Goal: Task Accomplishment & Management: Use online tool/utility

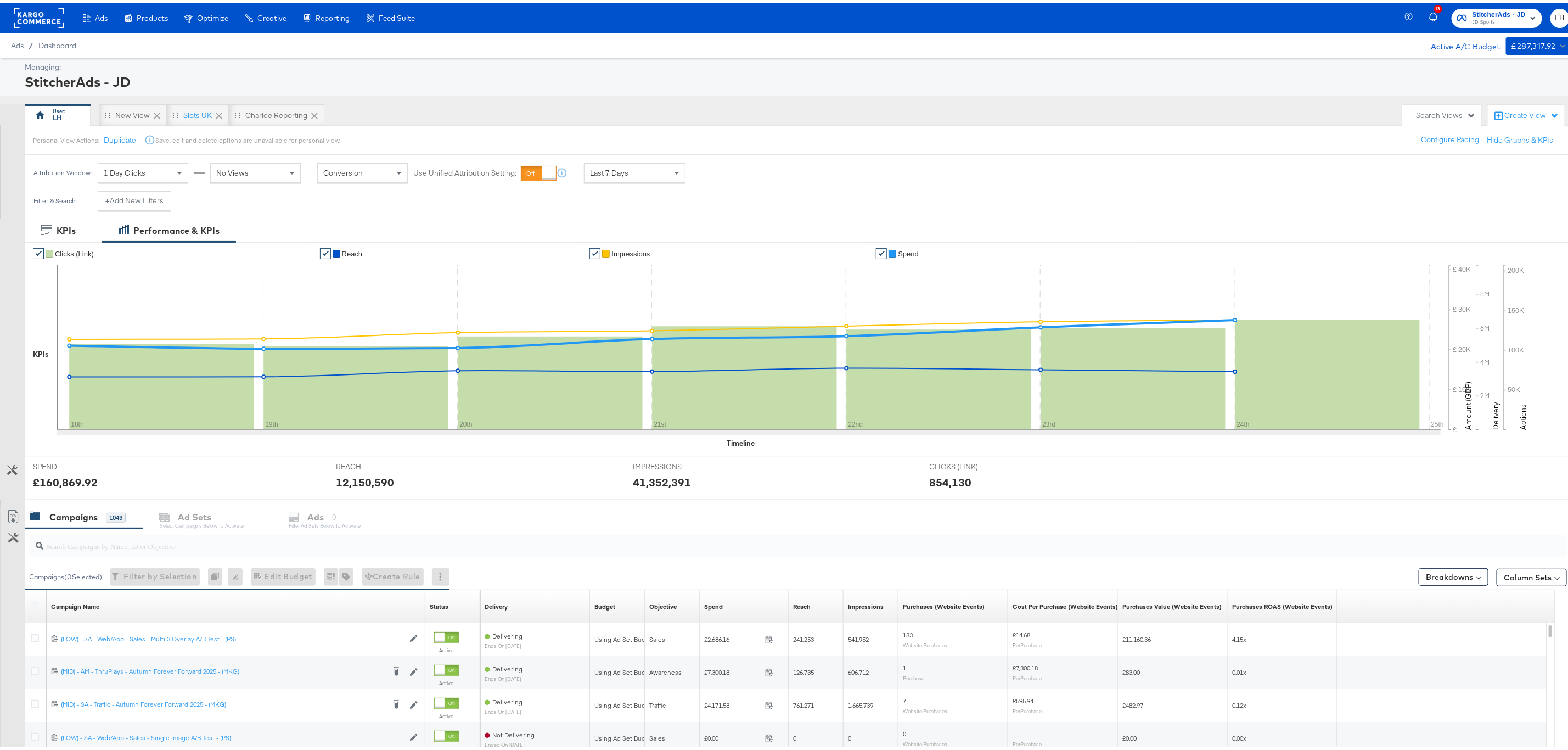
click at [1487, 12] on span "StitcherAds - JD" at bounding box center [1499, 12] width 53 height 12
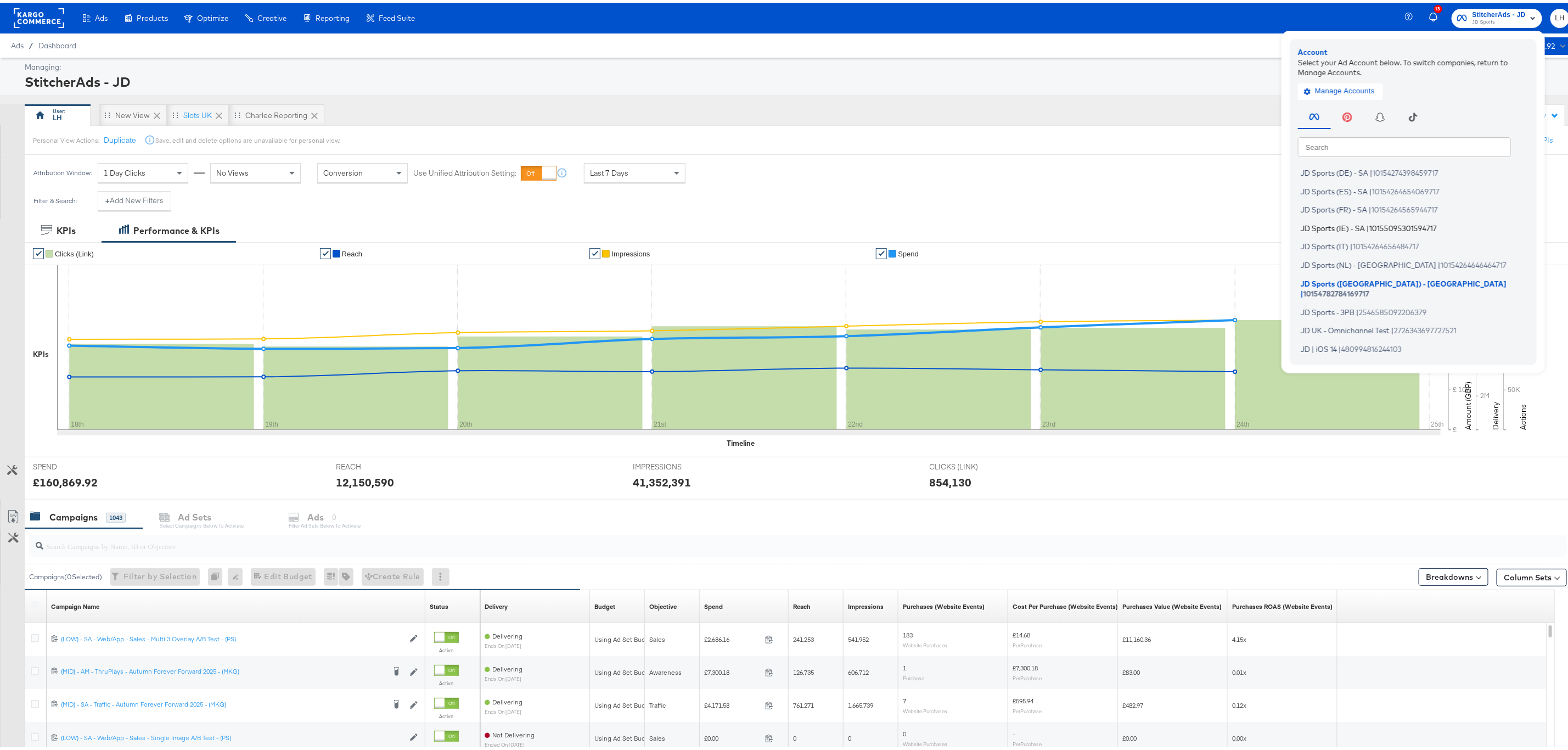
click at [1372, 227] on span "10155095301594717" at bounding box center [1403, 225] width 68 height 9
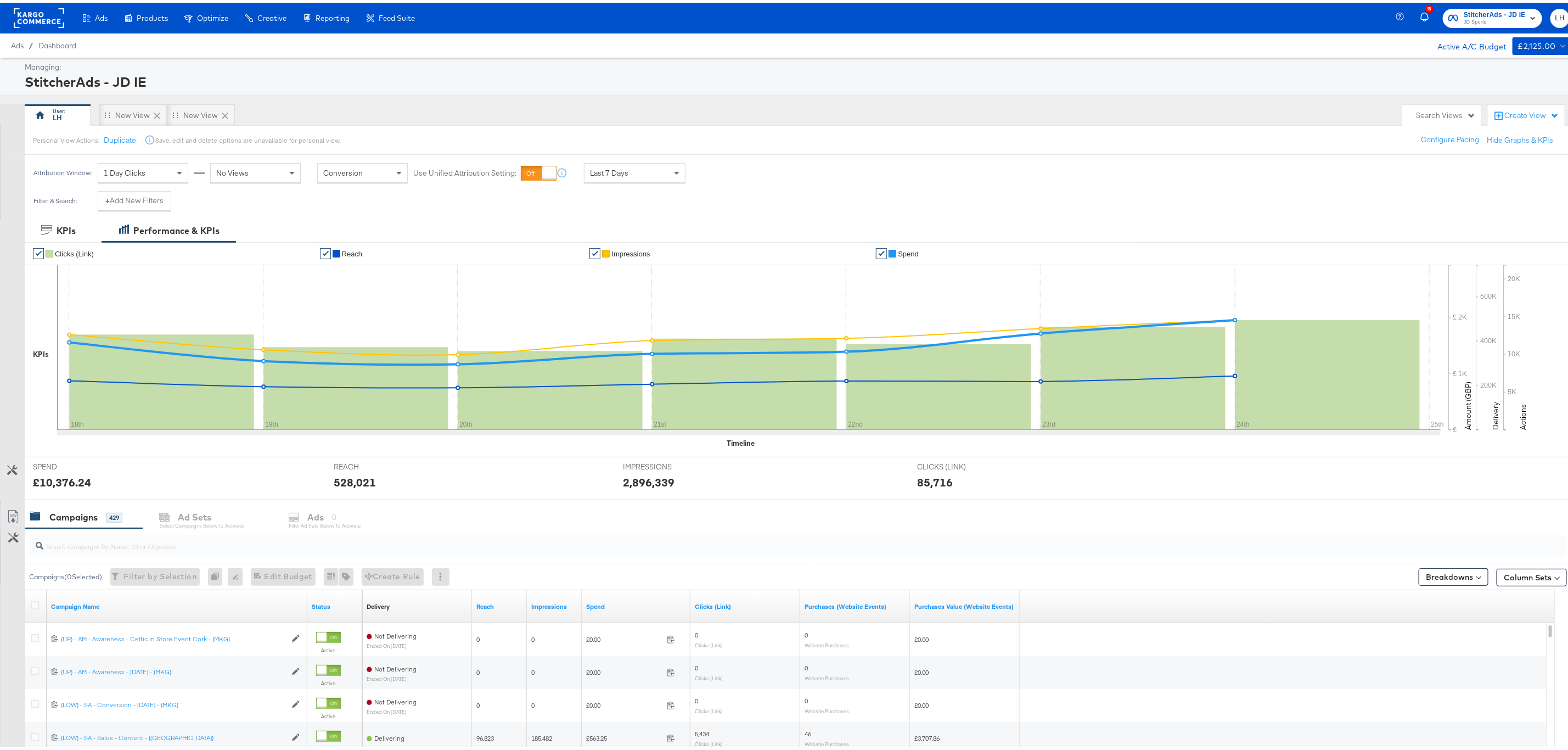
click at [159, 540] on input "search" at bounding box center [732, 538] width 1378 height 21
paste input "120206066673140507"
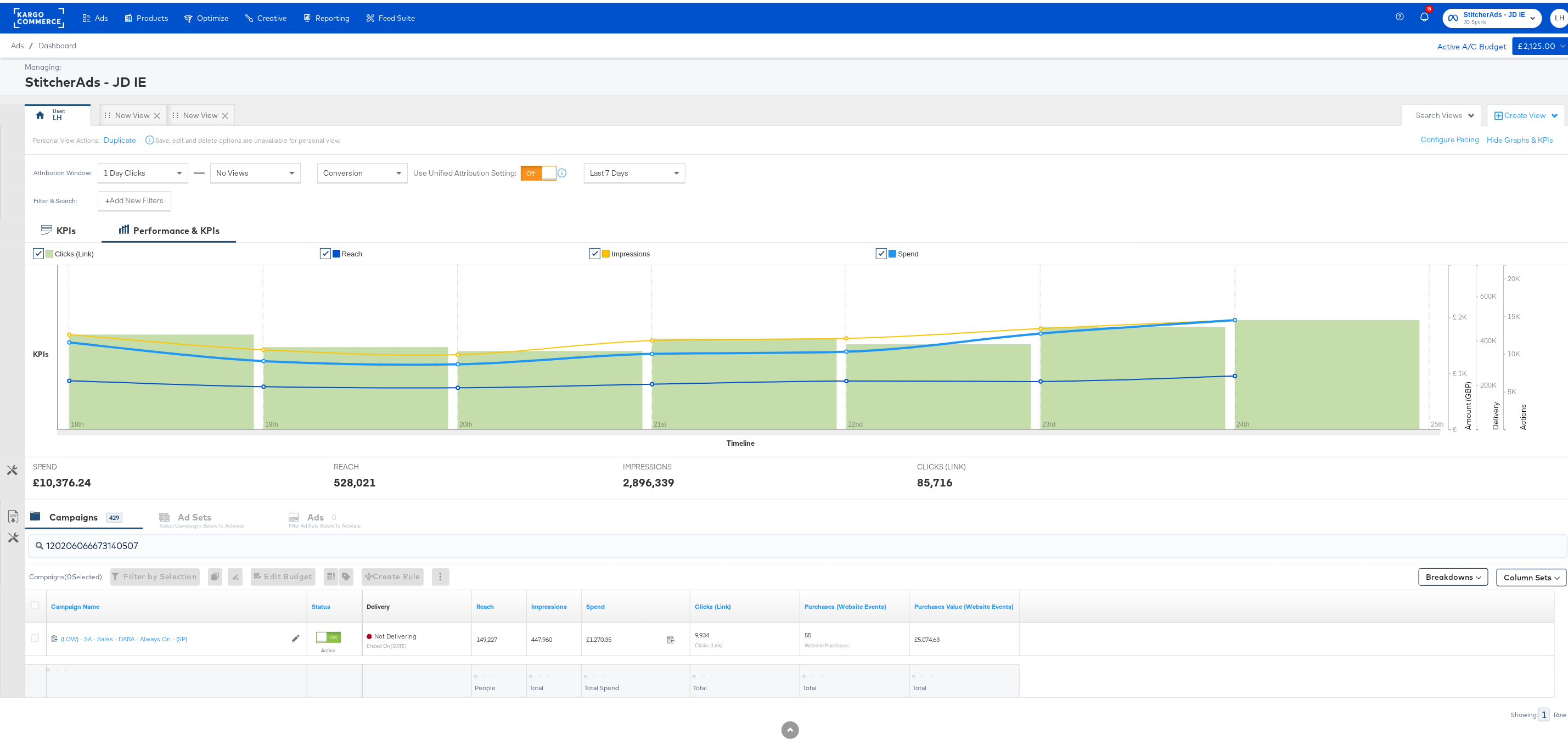
scroll to position [19, 0]
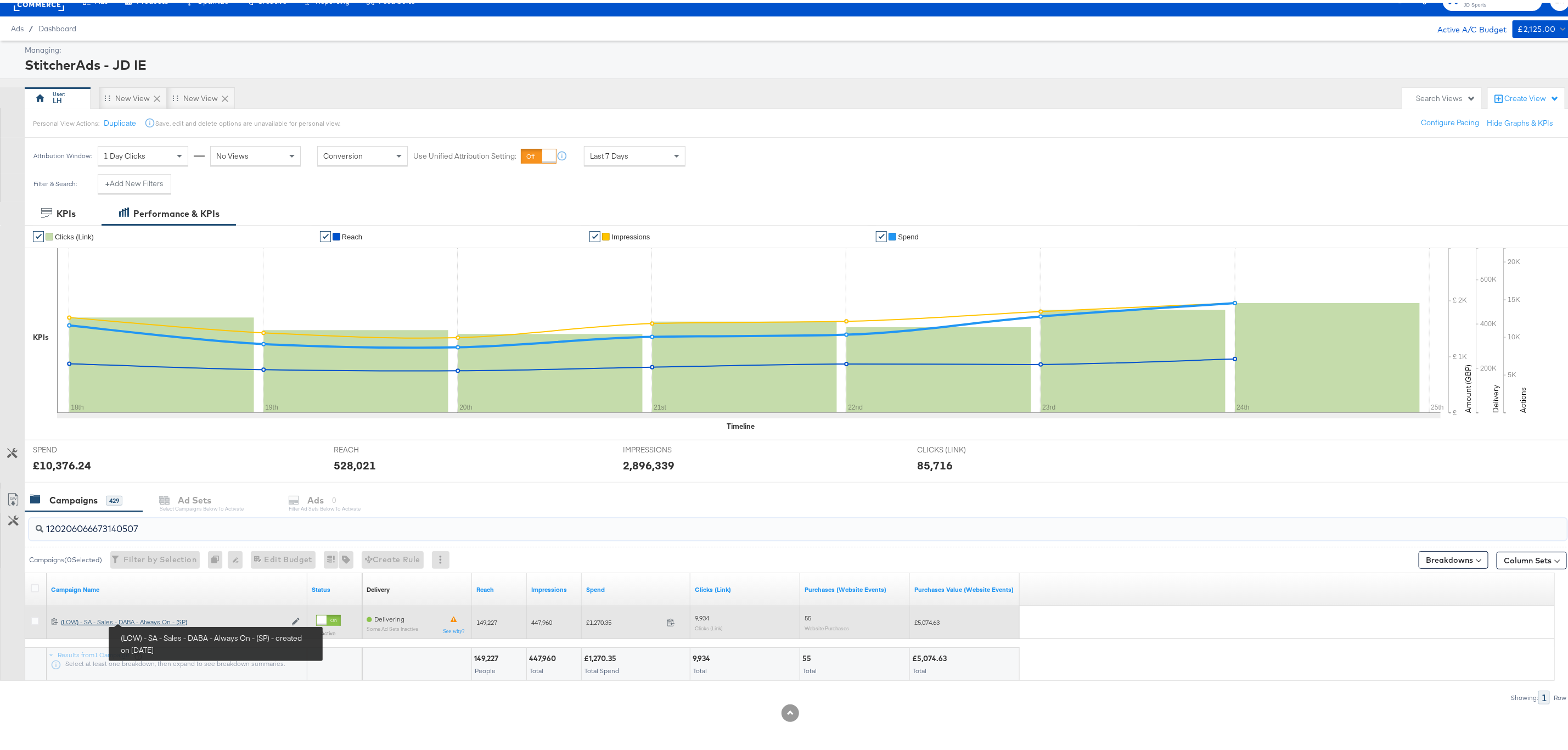
type input "120206066673140507"
click at [150, 619] on div "(LOW) - SA - Sales - DABA - Always On - (SP) (LOW) - SA - Sales - DABA - Always…" at bounding box center [173, 619] width 225 height 9
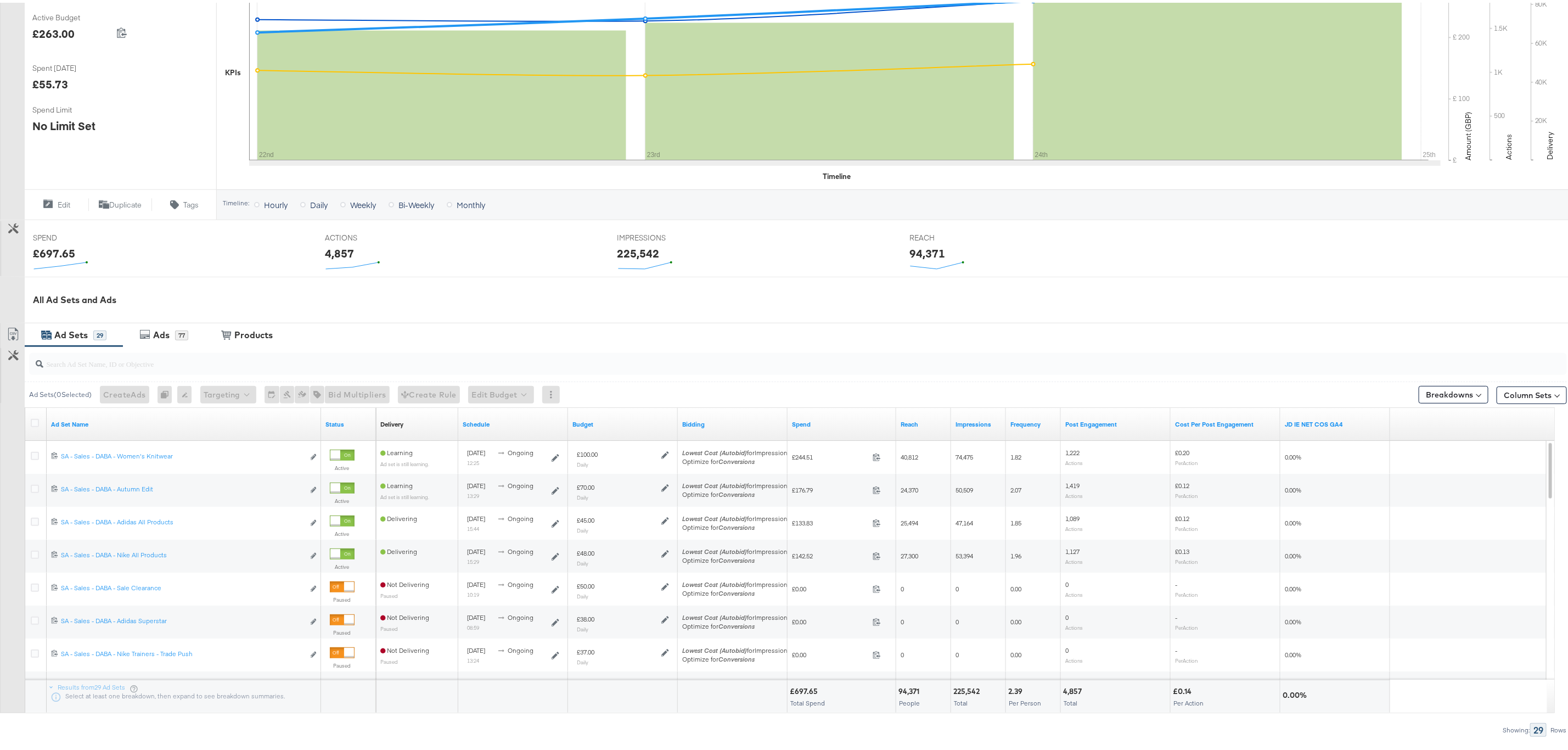
scroll to position [280, 0]
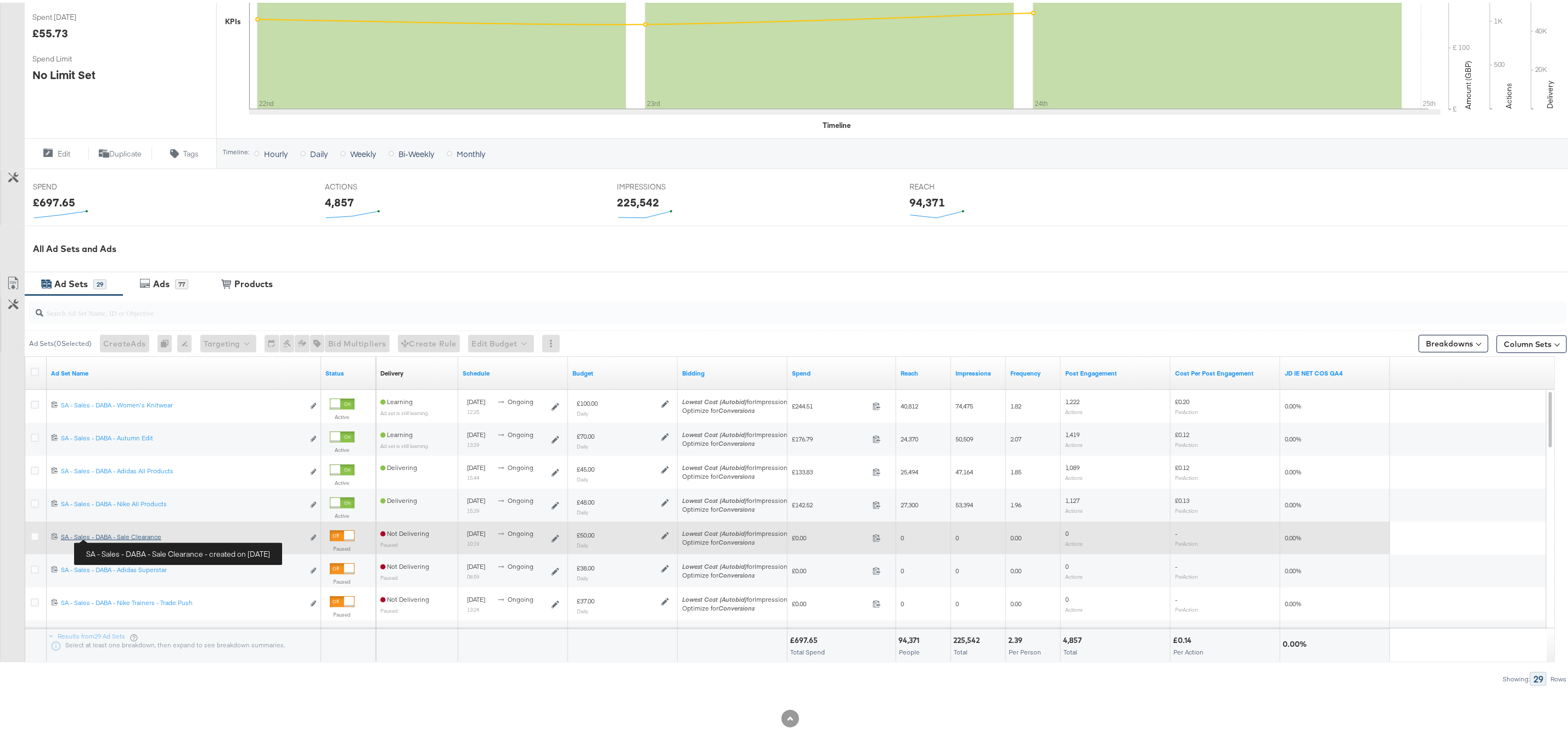
click at [115, 535] on div "SA - Sales - DABA - Sale Clearance SA - Sales - DABA - Sale Clearance" at bounding box center [182, 534] width 243 height 9
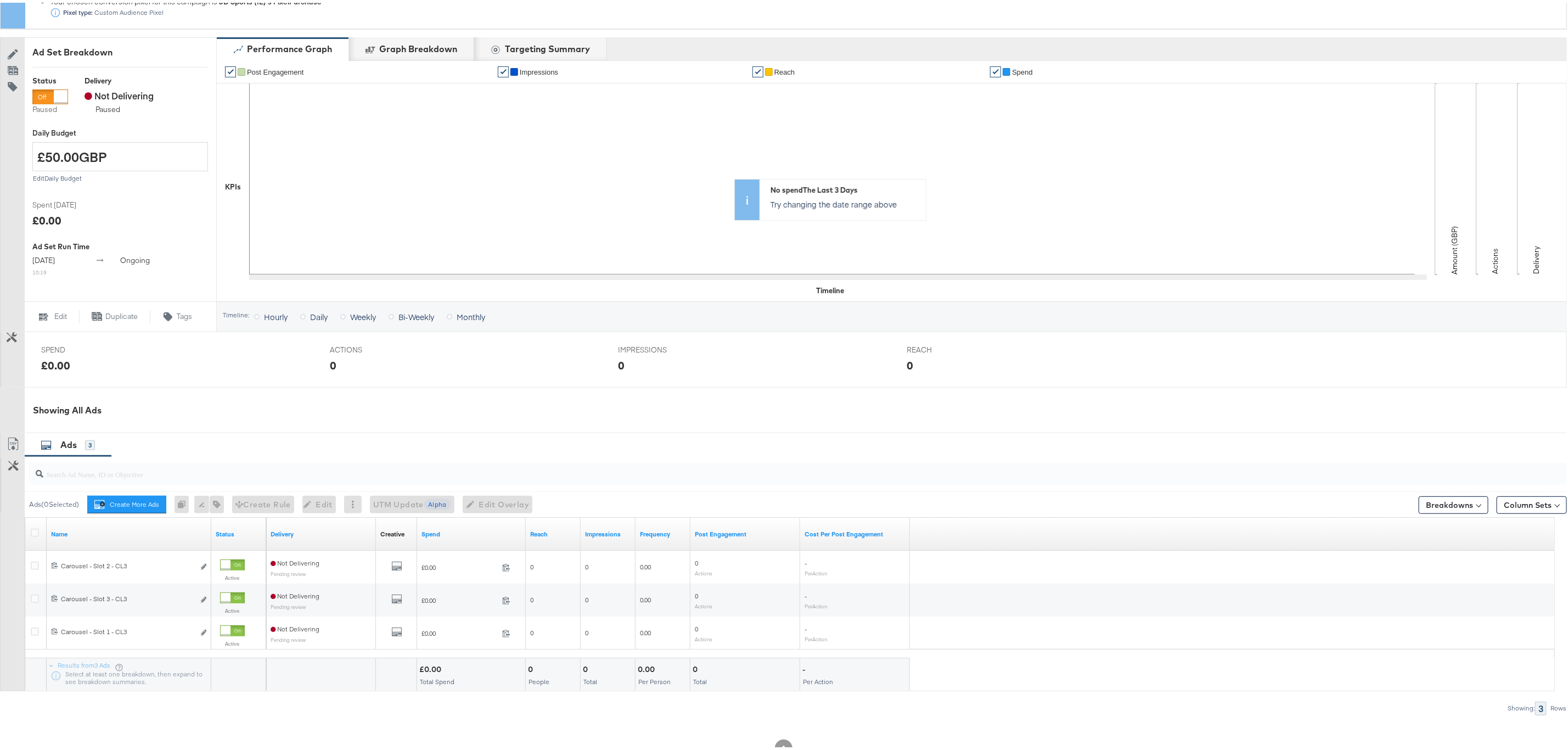
scroll to position [211, 0]
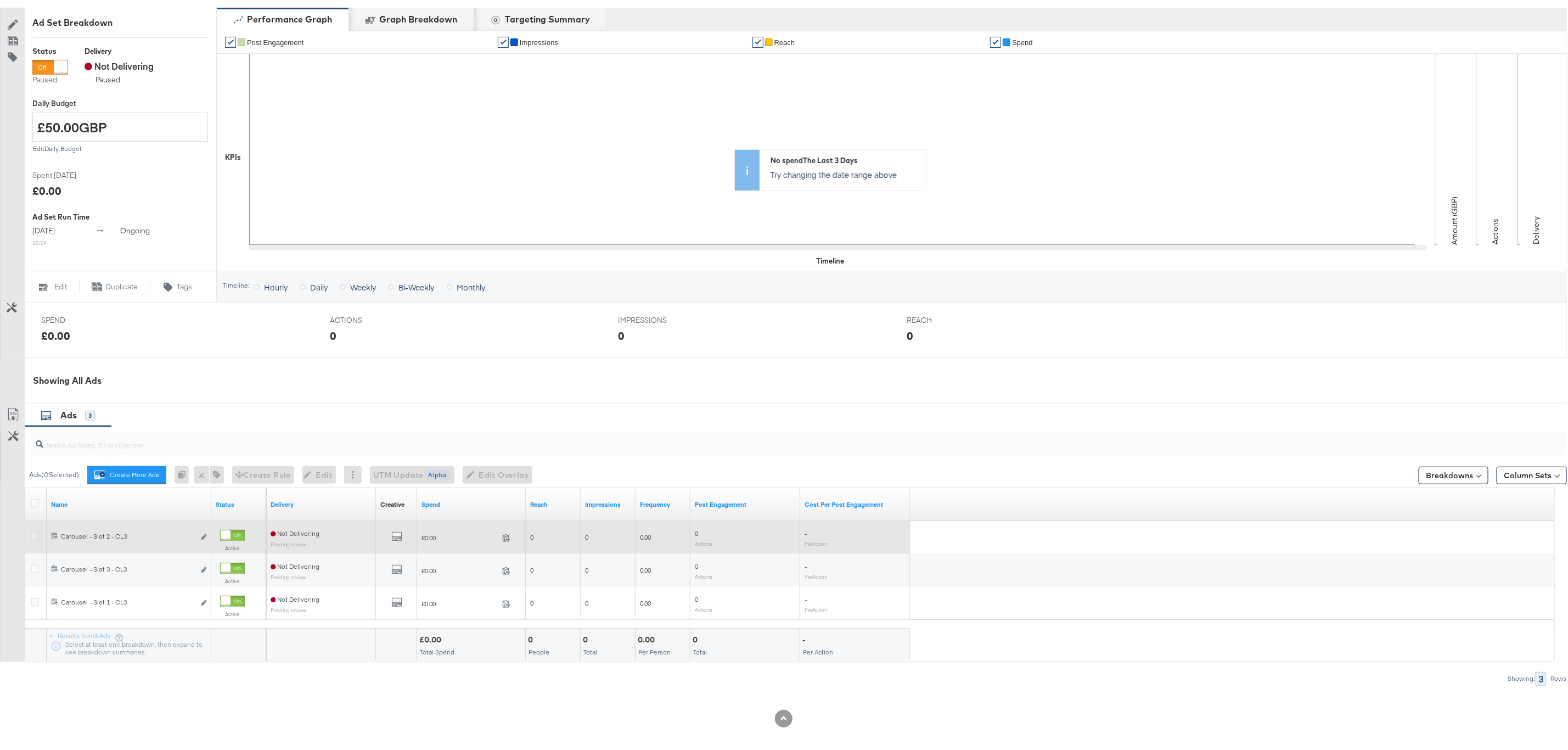
click at [33, 533] on icon at bounding box center [35, 533] width 9 height 9
click at [0, 0] on input "checkbox" at bounding box center [0, 0] width 0 height 0
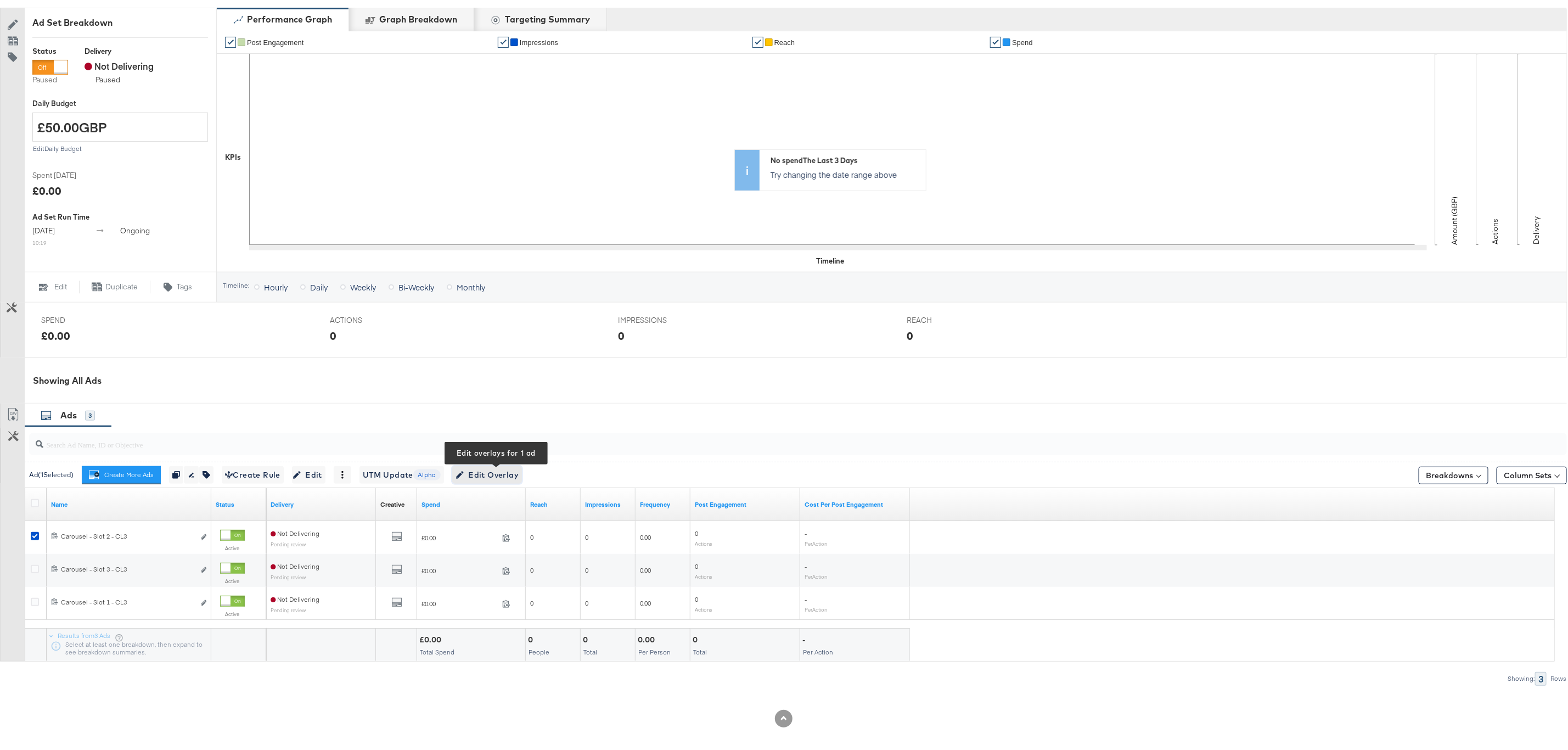
click at [477, 470] on span "Edit Overlay Edit overlays for 1 ad" at bounding box center [487, 472] width 63 height 14
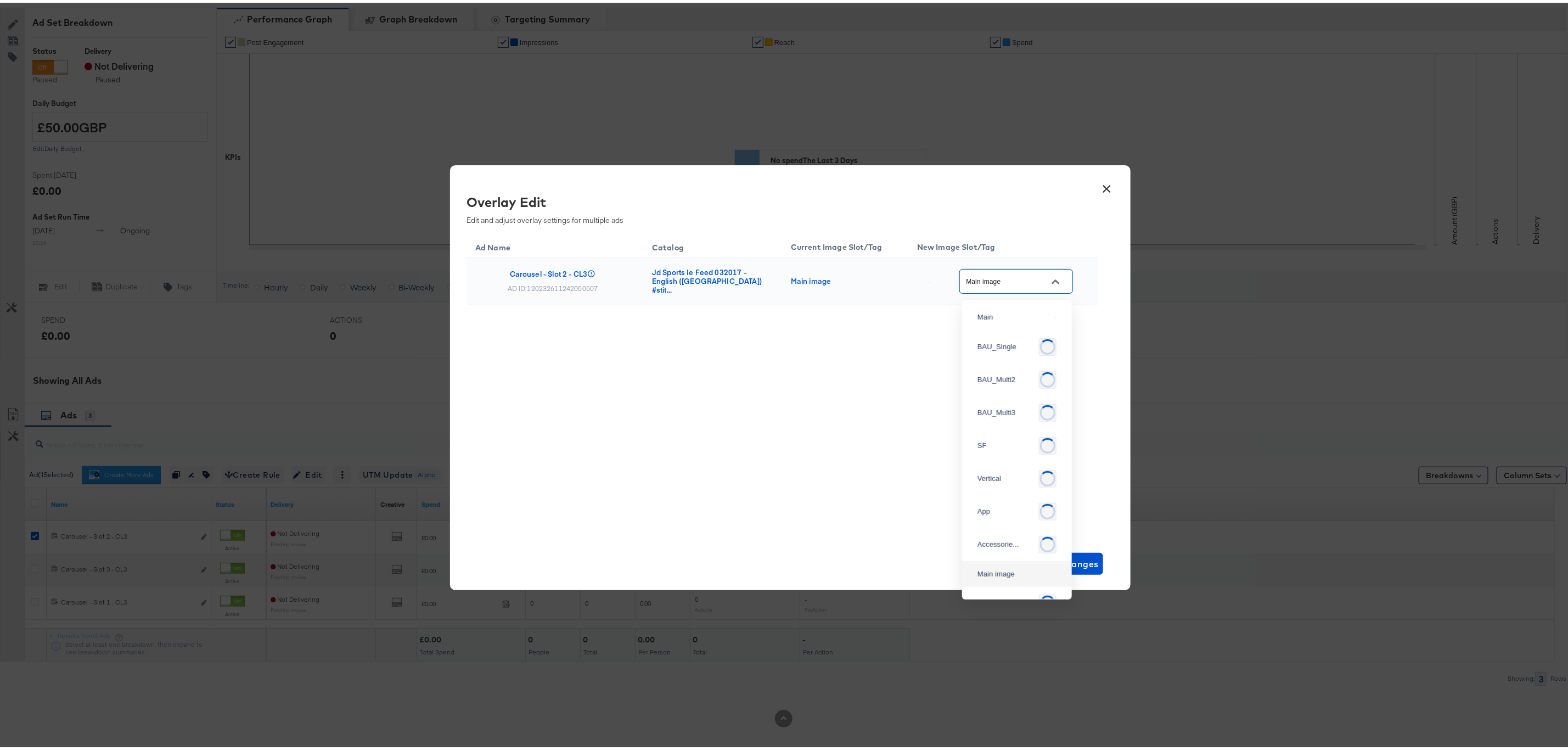
click at [995, 282] on input "Main image" at bounding box center [1007, 279] width 86 height 13
click at [1005, 370] on div "BAU_Multi2" at bounding box center [1014, 365] width 74 height 11
type input "BAU_Multi2"
click at [929, 376] on div "Ad Name Catalog Current Image Slot/Tag New Image Slot/Tag Carousel - Slot 2 - C…" at bounding box center [782, 382] width 631 height 302
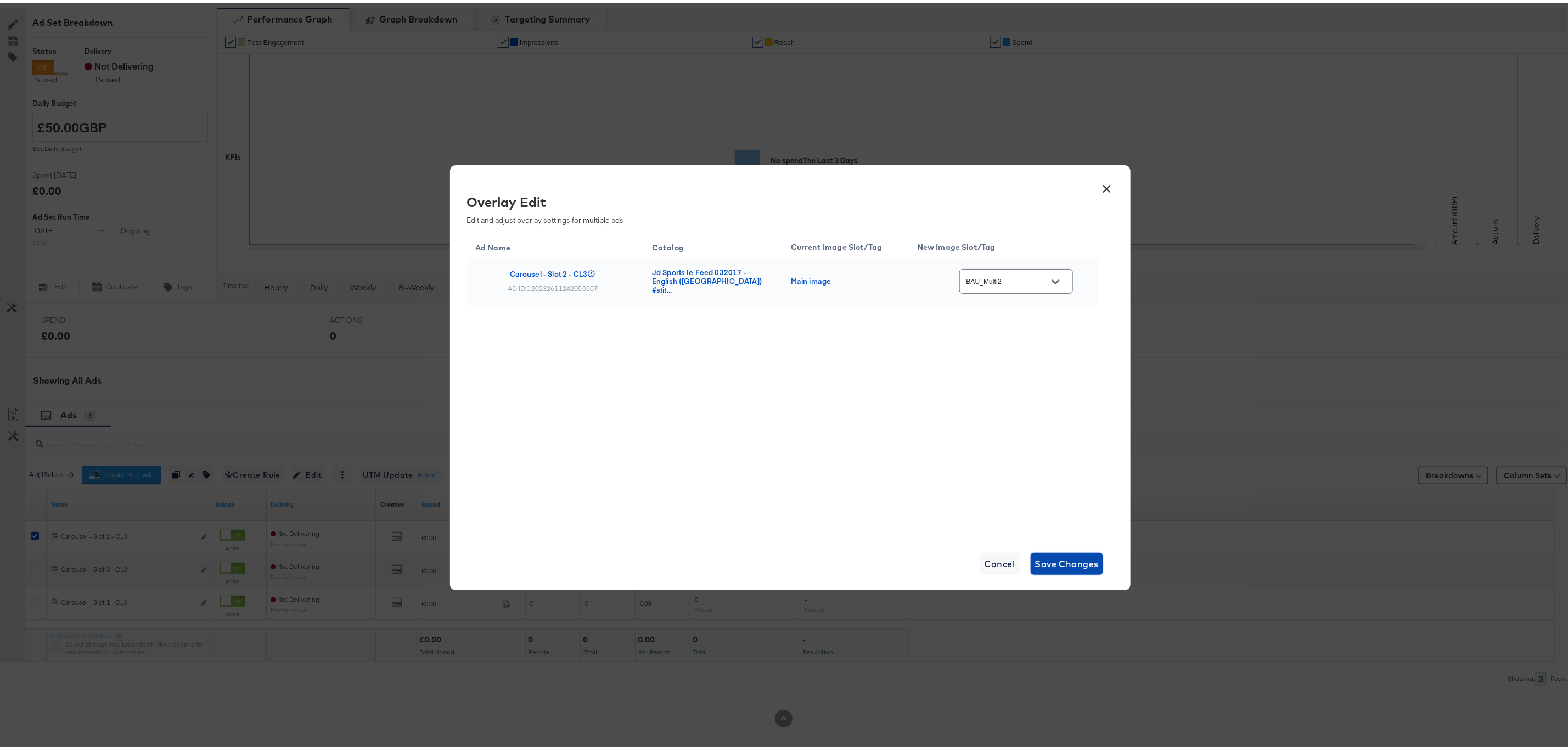
click at [1051, 554] on span "Save Changes" at bounding box center [1067, 561] width 64 height 15
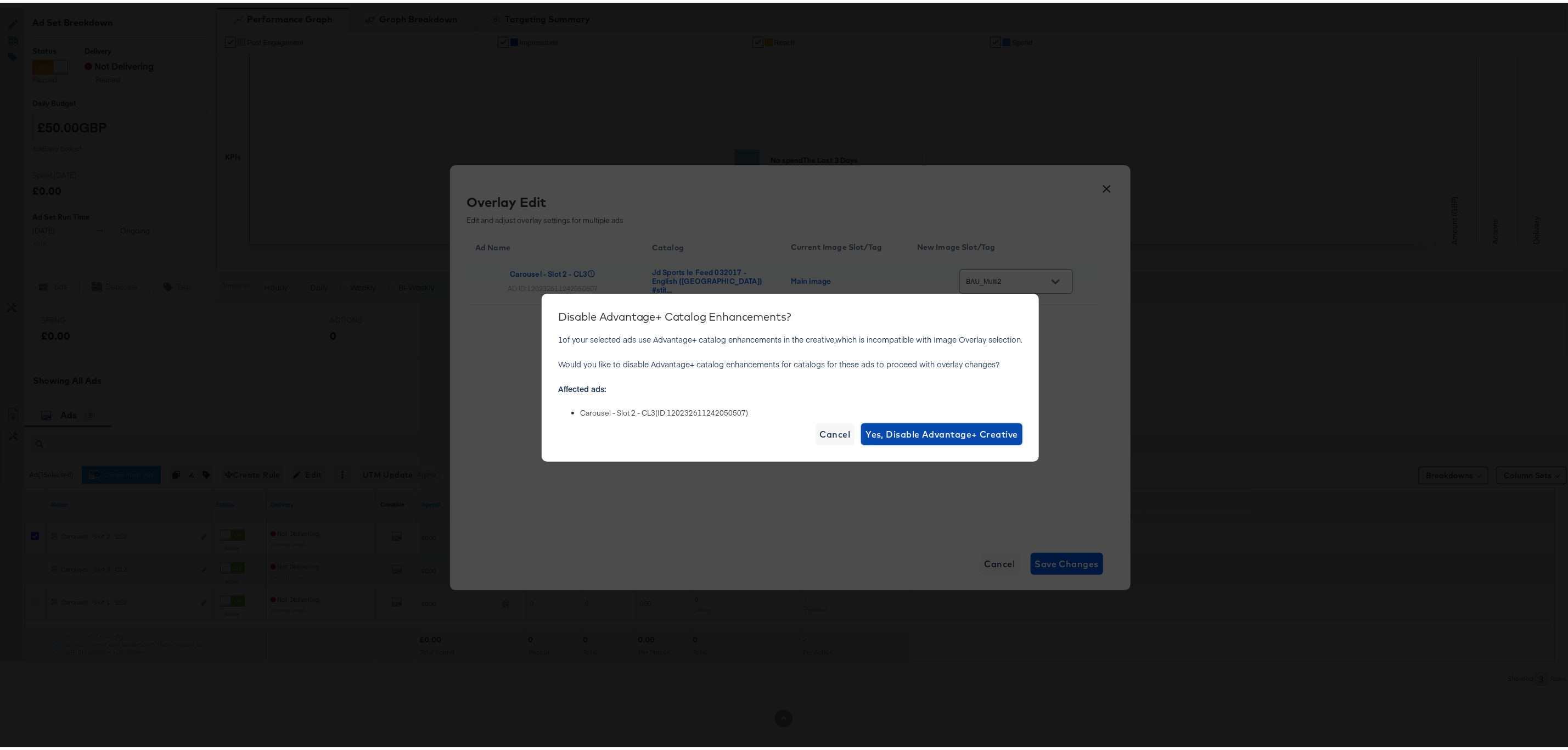
click at [931, 428] on span "Yes, Disable Advantage+ Creative" at bounding box center [942, 431] width 153 height 15
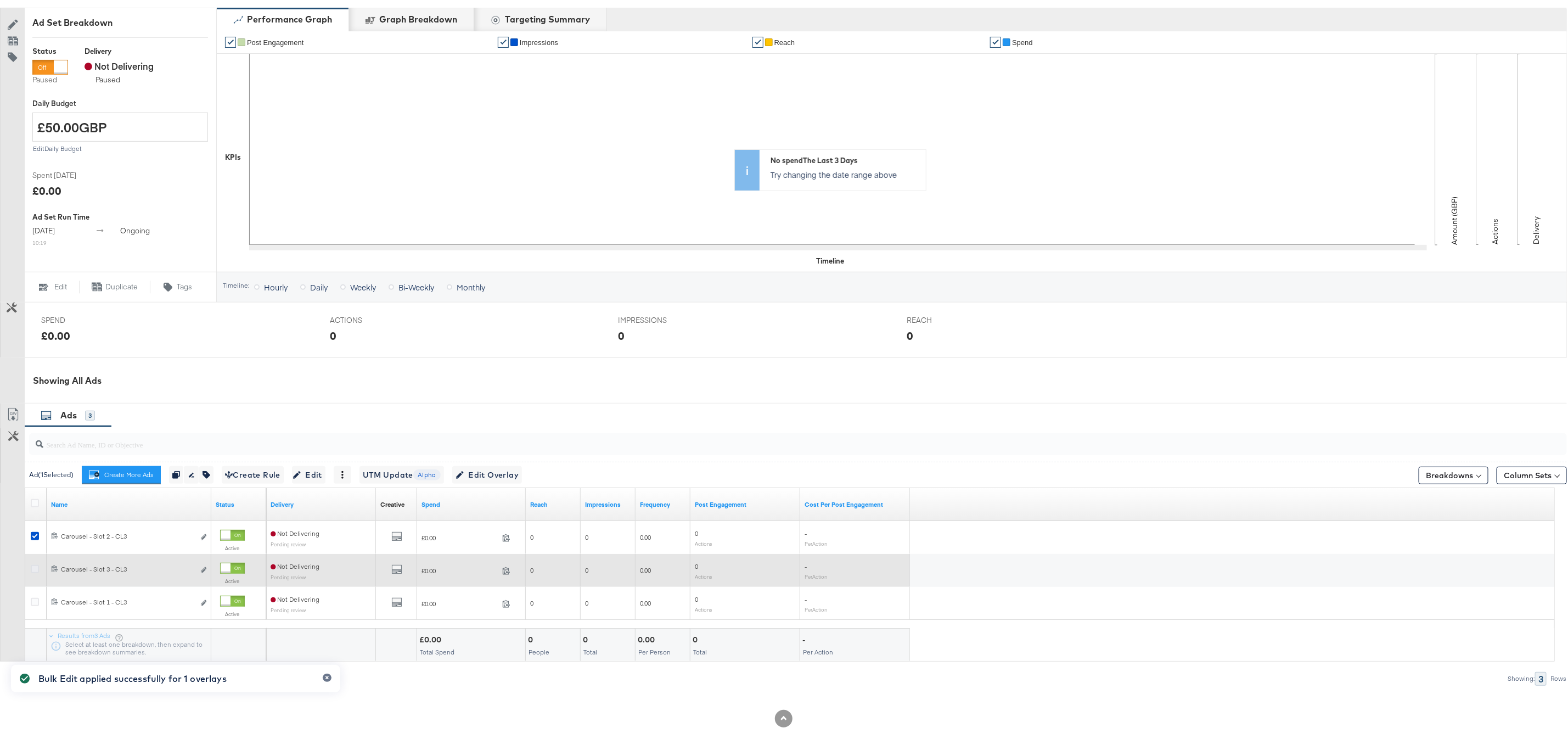
click at [33, 567] on icon at bounding box center [35, 566] width 9 height 9
click at [0, 0] on input "checkbox" at bounding box center [0, 0] width 0 height 0
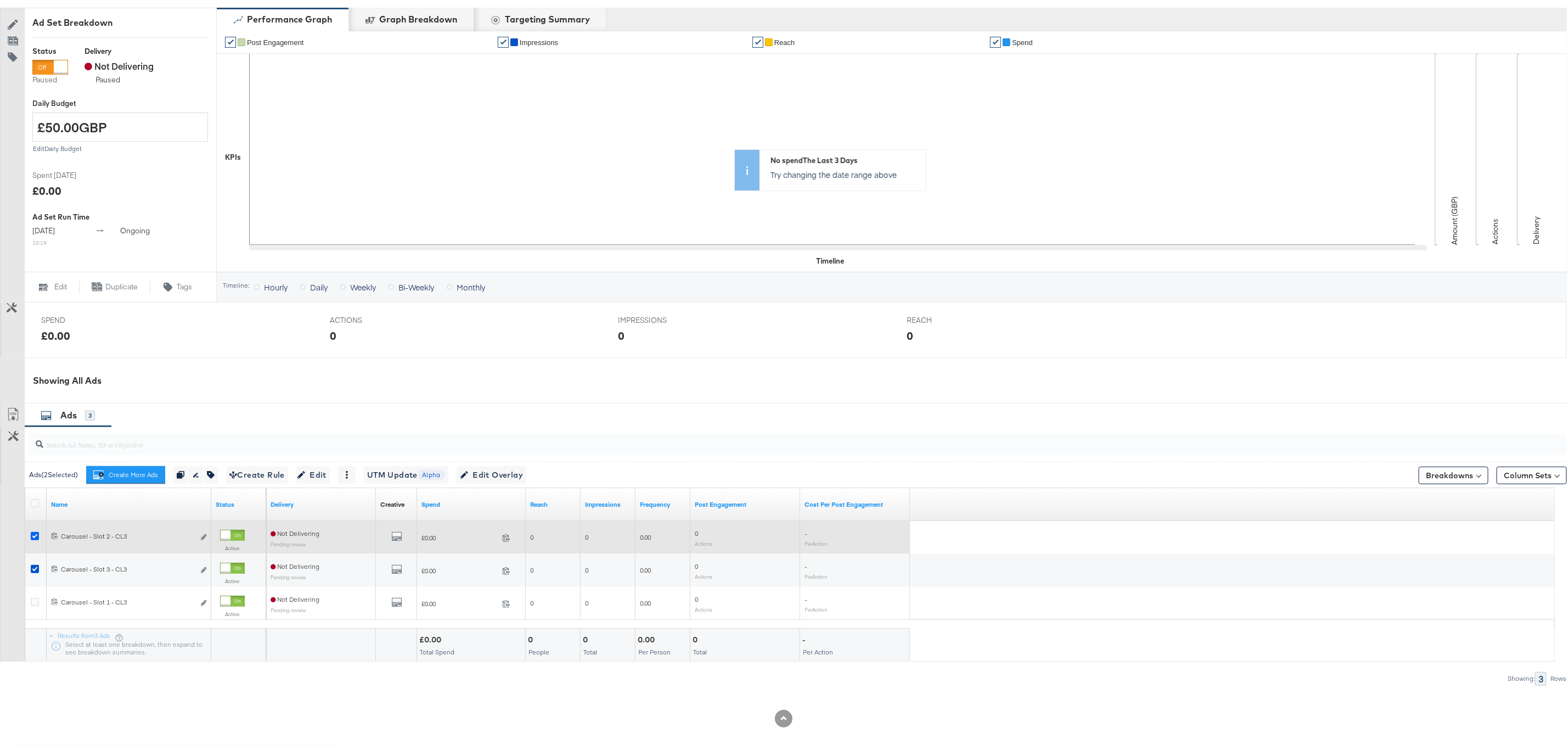
click at [33, 532] on icon at bounding box center [35, 533] width 9 height 9
click at [0, 0] on input "checkbox" at bounding box center [0, 0] width 0 height 0
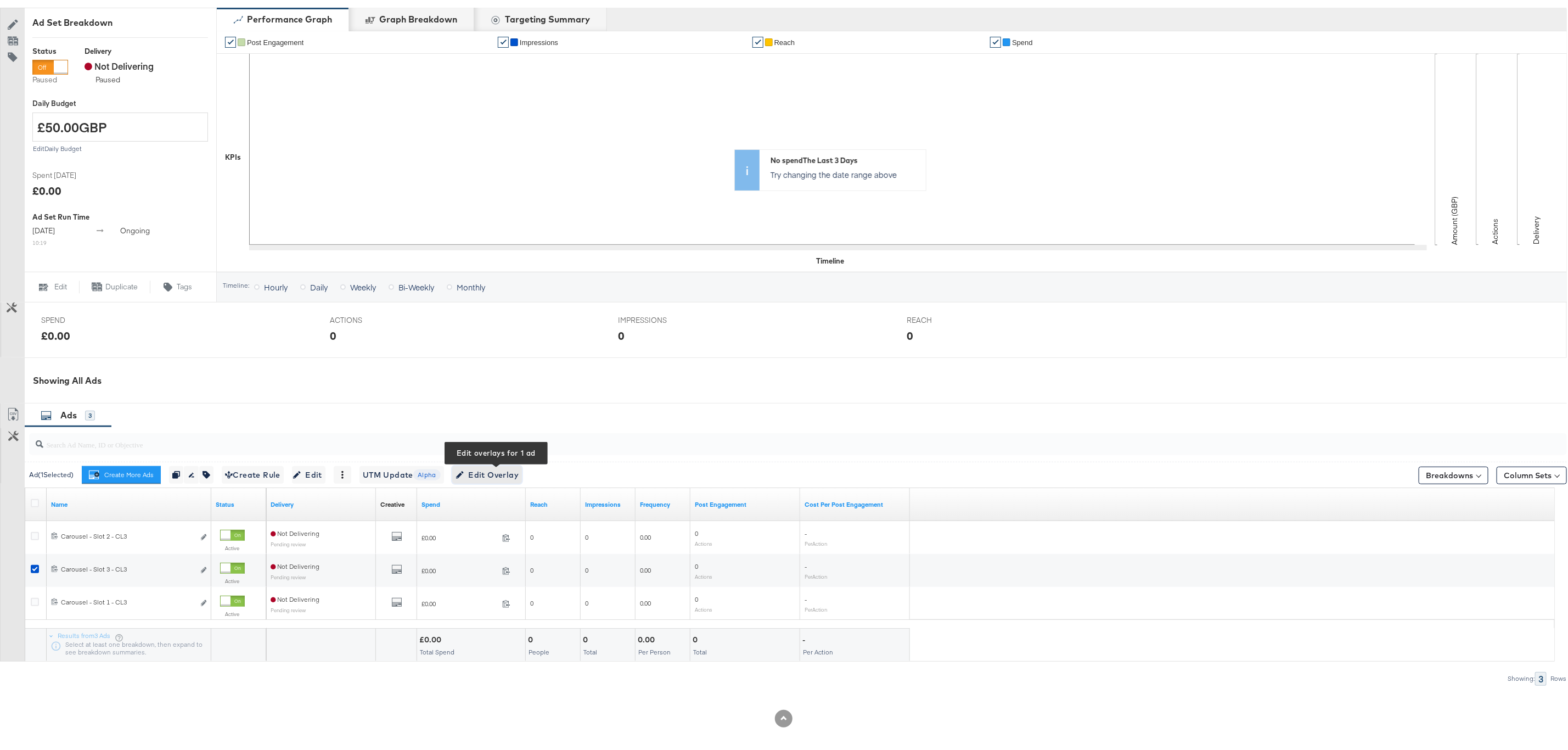
click at [493, 473] on span "Edit Overlay Edit overlays for 1 ad" at bounding box center [487, 472] width 63 height 14
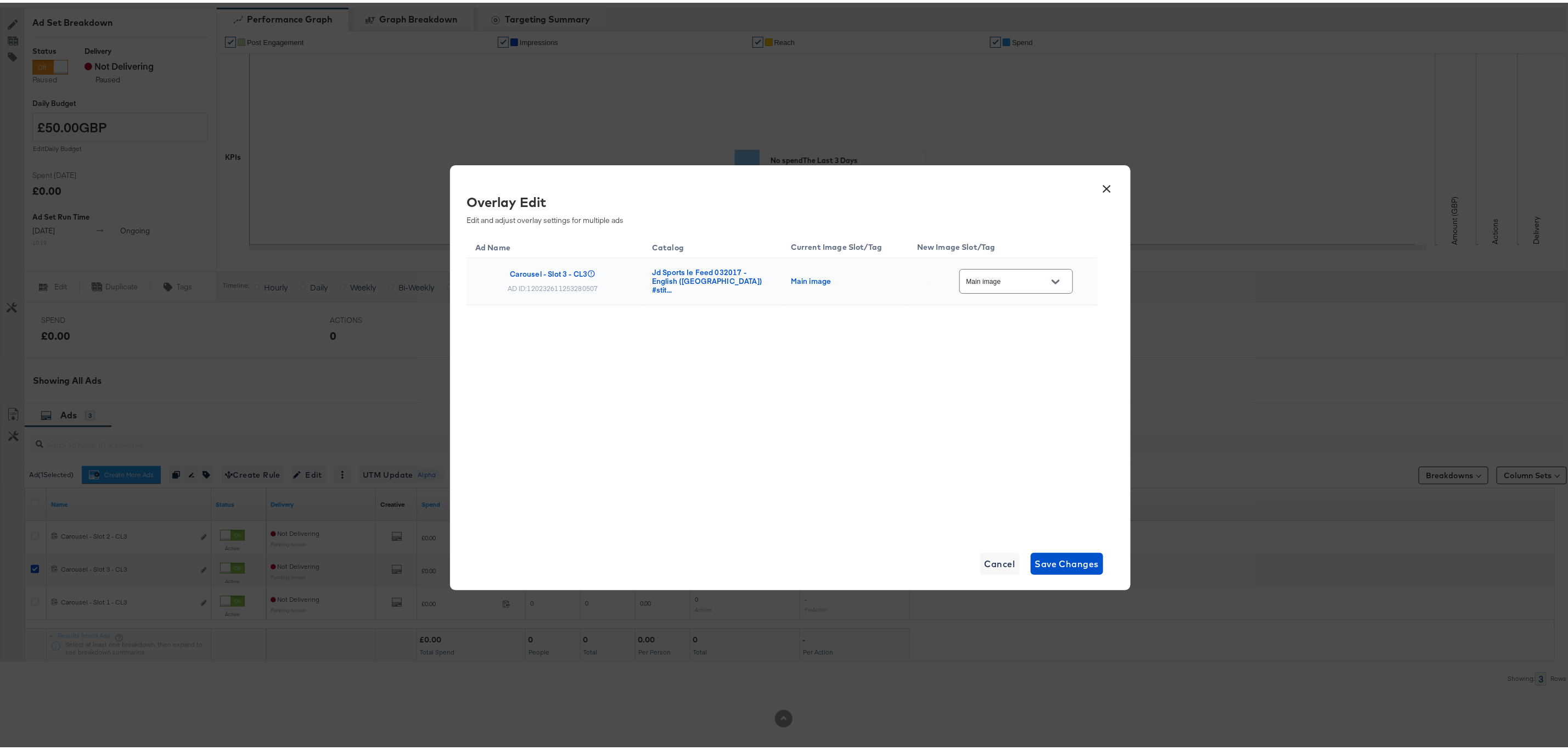
click at [980, 278] on input "Main image" at bounding box center [1007, 279] width 86 height 13
click at [1000, 396] on div "BAU_Multi3" at bounding box center [1014, 391] width 74 height 11
type input "BAU_Multi3"
click at [909, 394] on div "Ad Name Catalog Current Image Slot/Tag New Image Slot/Tag Carousel - Slot 3 - C…" at bounding box center [782, 382] width 631 height 302
click at [1041, 575] on div "× Overlay Edit Edit and adjust overlay settings for multiple ads Ad Name Catalo…" at bounding box center [790, 375] width 681 height 425
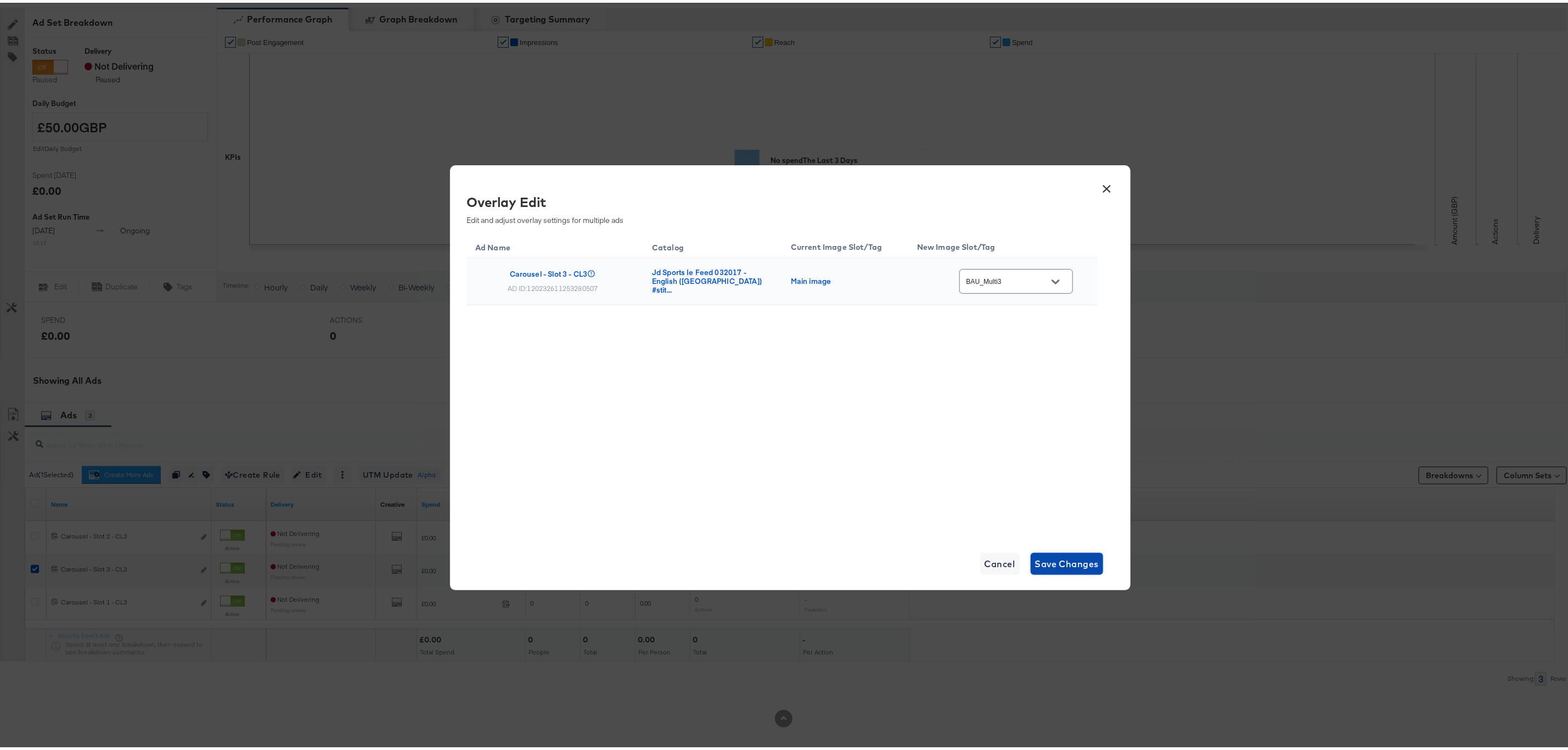
click at [1042, 561] on span "Save Changes" at bounding box center [1067, 561] width 64 height 15
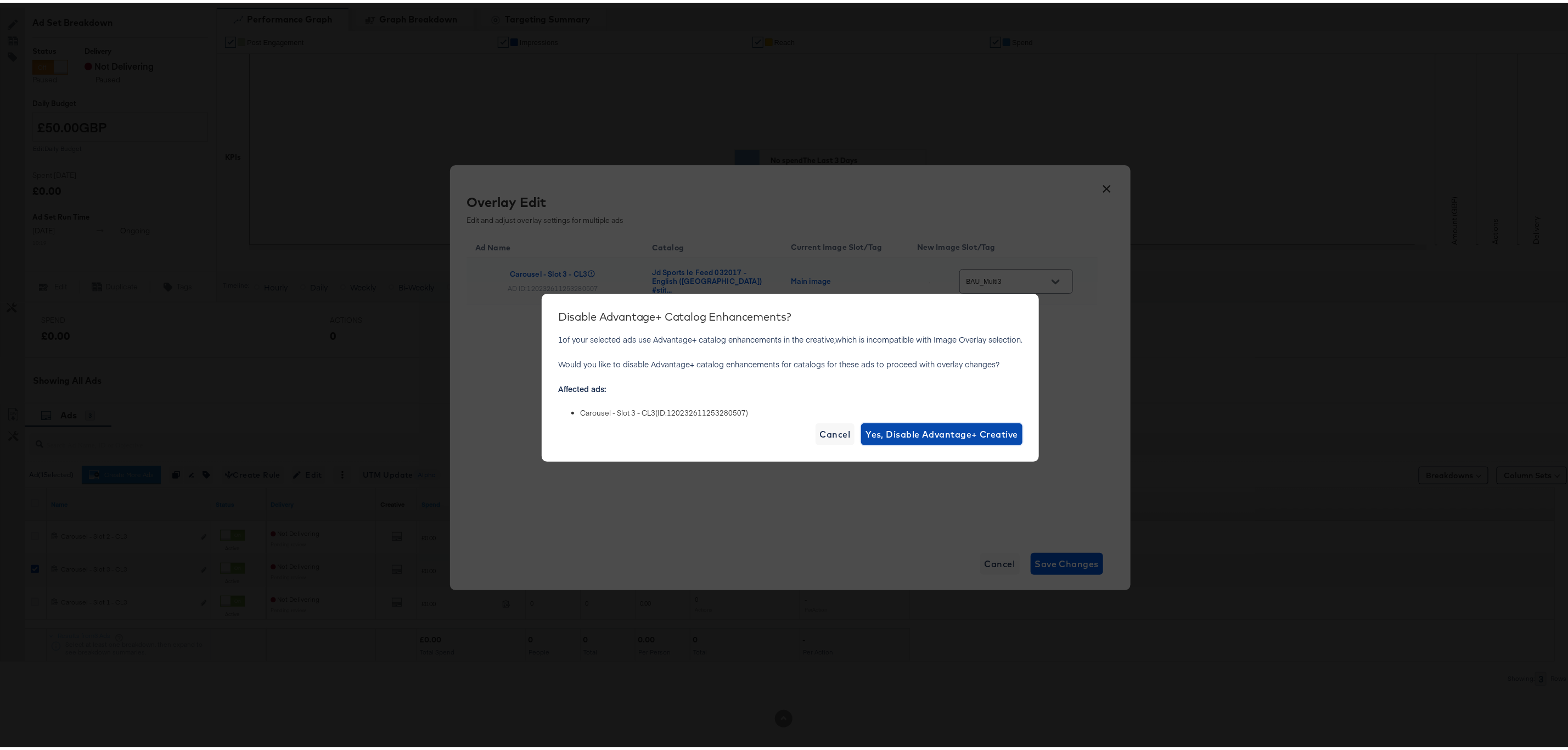
click at [894, 428] on span "Yes, Disable Advantage+ Creative" at bounding box center [942, 431] width 153 height 15
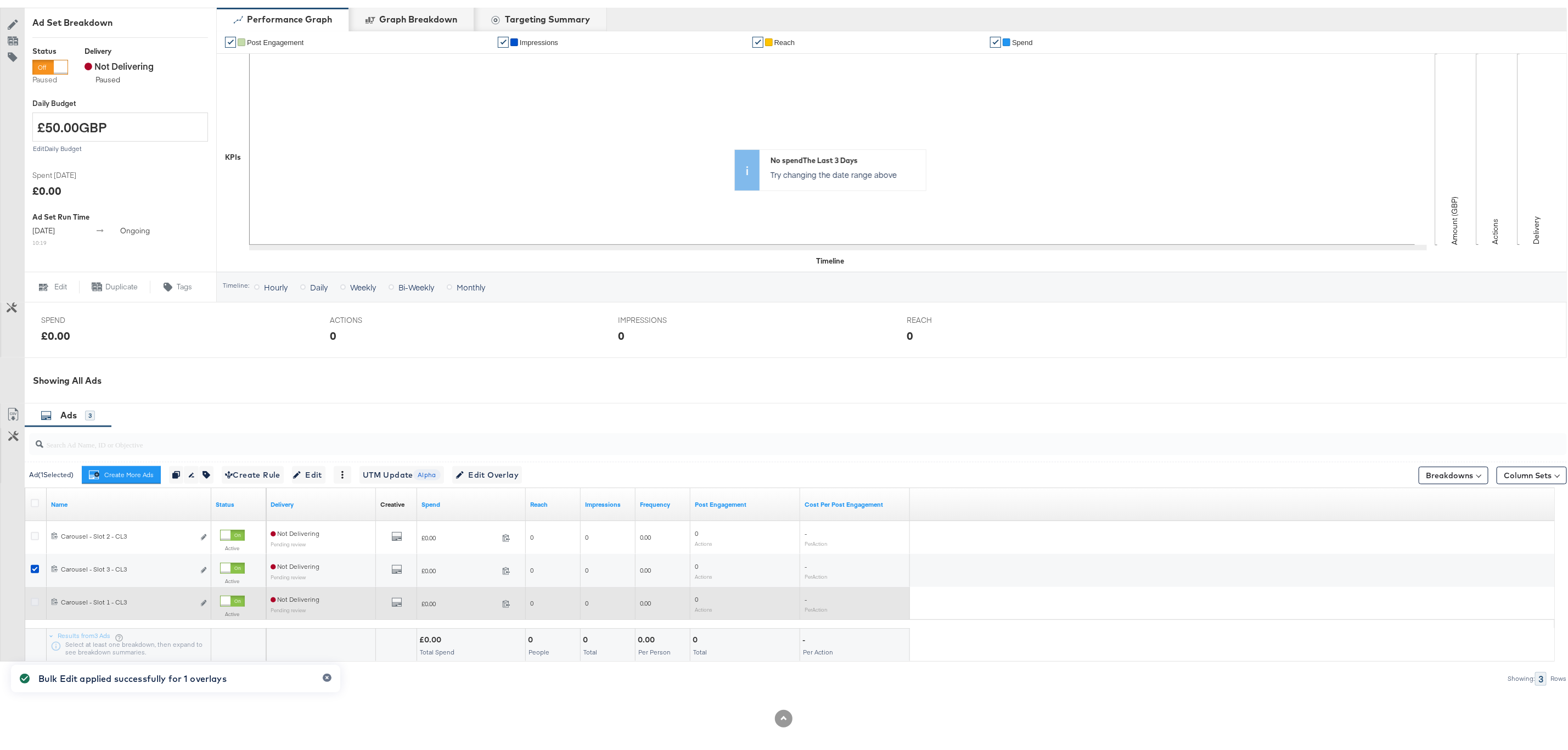
click at [35, 600] on icon at bounding box center [35, 599] width 9 height 9
click at [0, 0] on input "checkbox" at bounding box center [0, 0] width 0 height 0
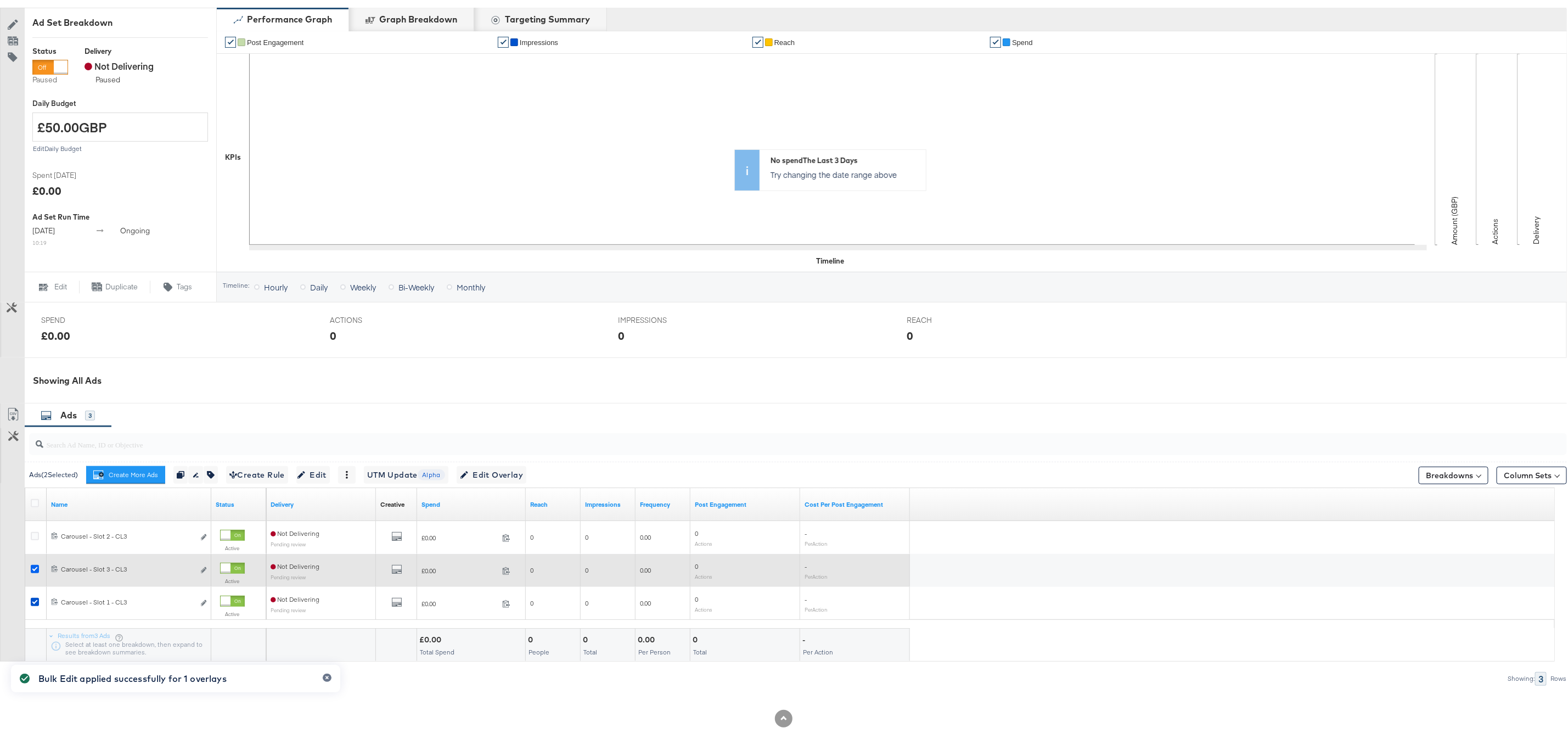
click at [35, 566] on icon at bounding box center [35, 566] width 9 height 9
click at [0, 0] on input "checkbox" at bounding box center [0, 0] width 0 height 0
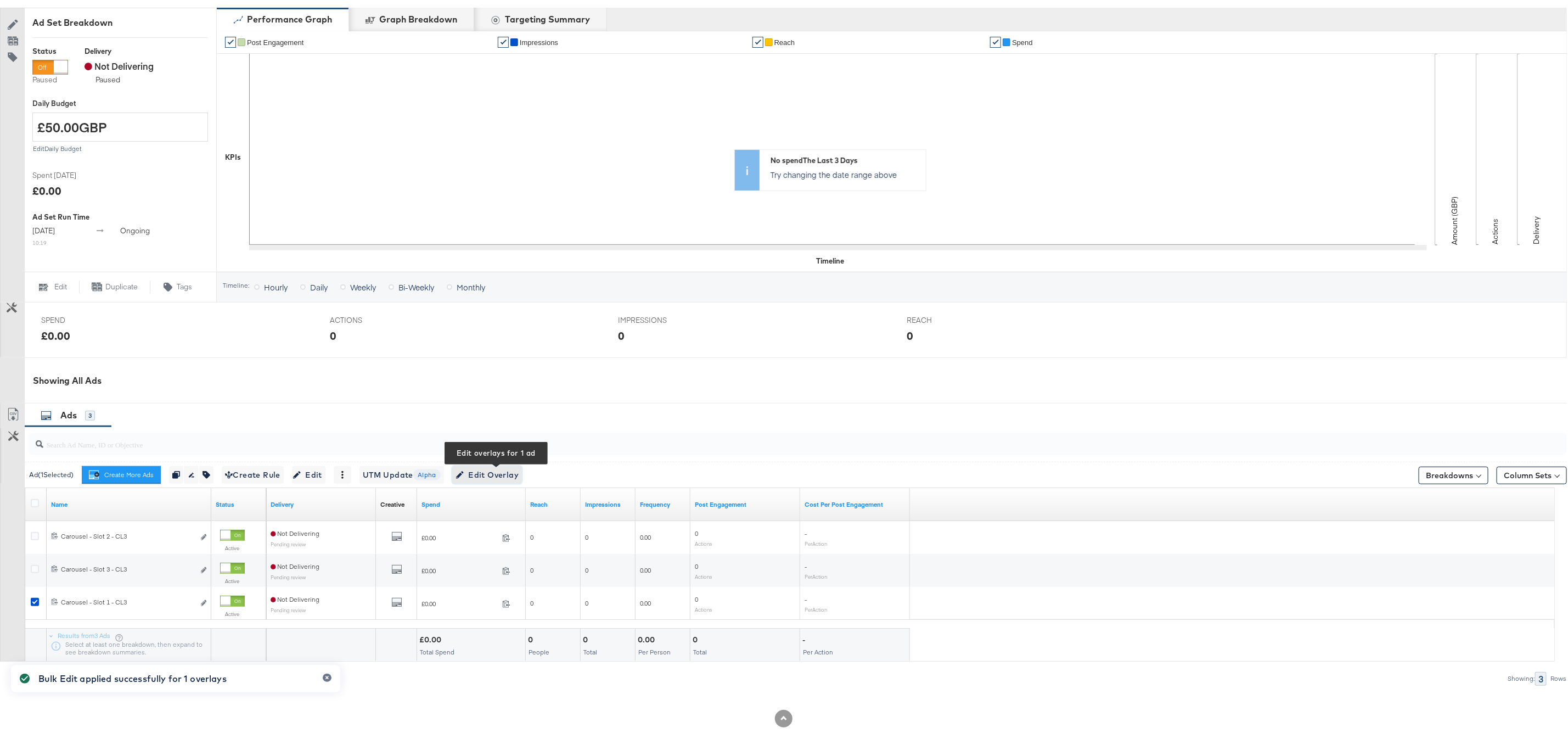
click at [492, 473] on span "Edit Overlay Edit overlays for 1 ad" at bounding box center [487, 472] width 63 height 14
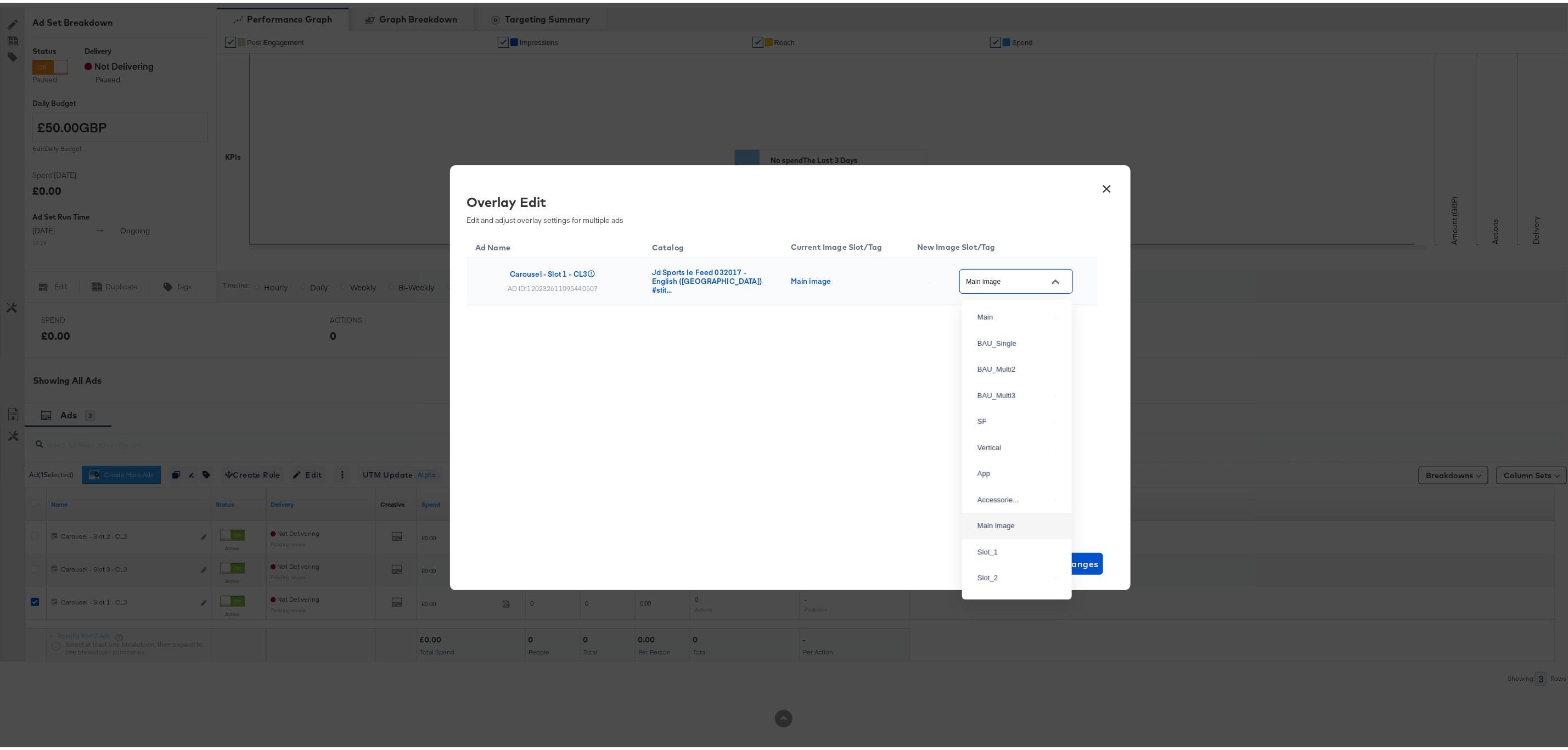
click at [982, 282] on input "Main image" at bounding box center [1007, 279] width 86 height 13
click at [1002, 342] on div "BAU_Single" at bounding box center [1014, 341] width 74 height 11
type input "BAU_Single"
click at [954, 344] on div "Ad Name Catalog Current Image Slot/Tag New Image Slot/Tag Carousel - Slot 1 - C…" at bounding box center [782, 294] width 631 height 127
click at [1079, 558] on span "Save Changes" at bounding box center [1067, 561] width 64 height 15
